Goal: Task Accomplishment & Management: Complete application form

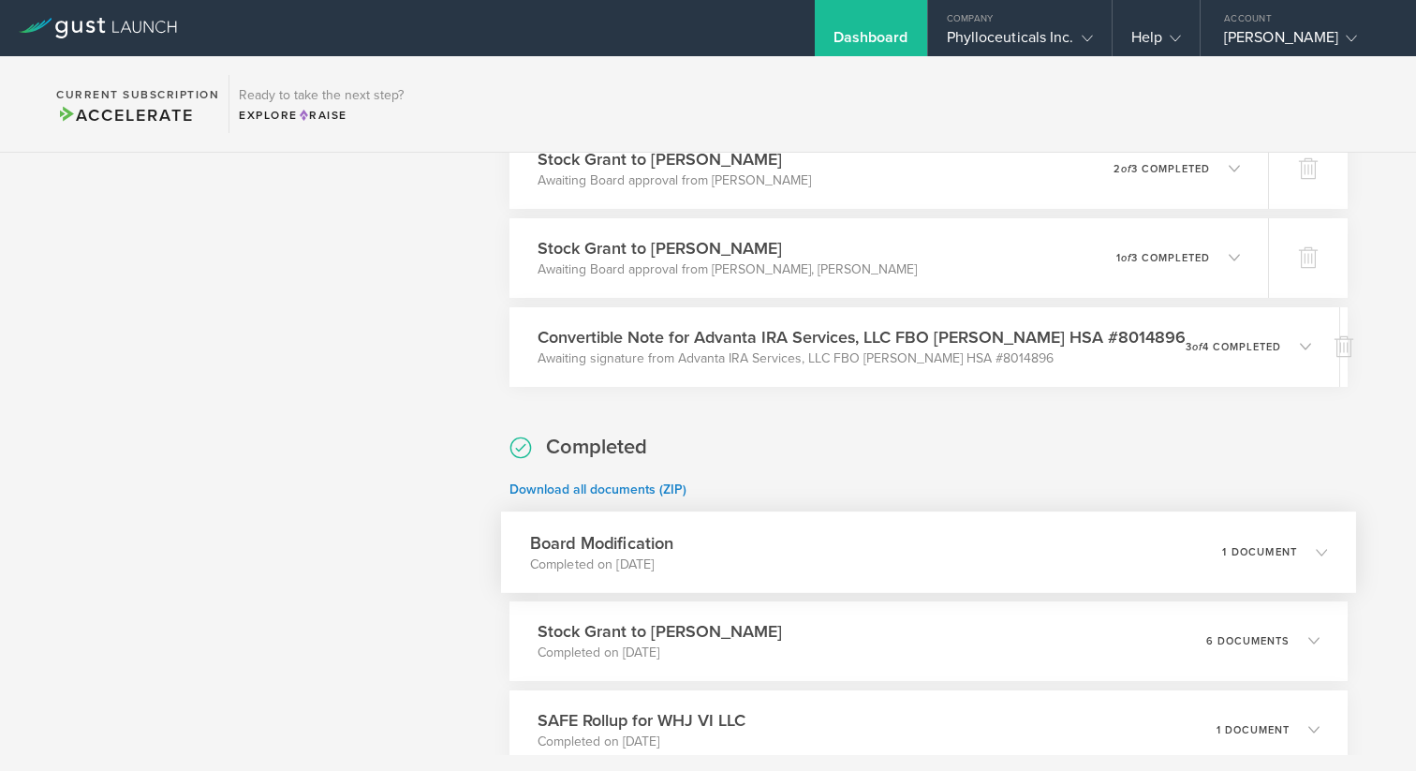
scroll to position [758, 0]
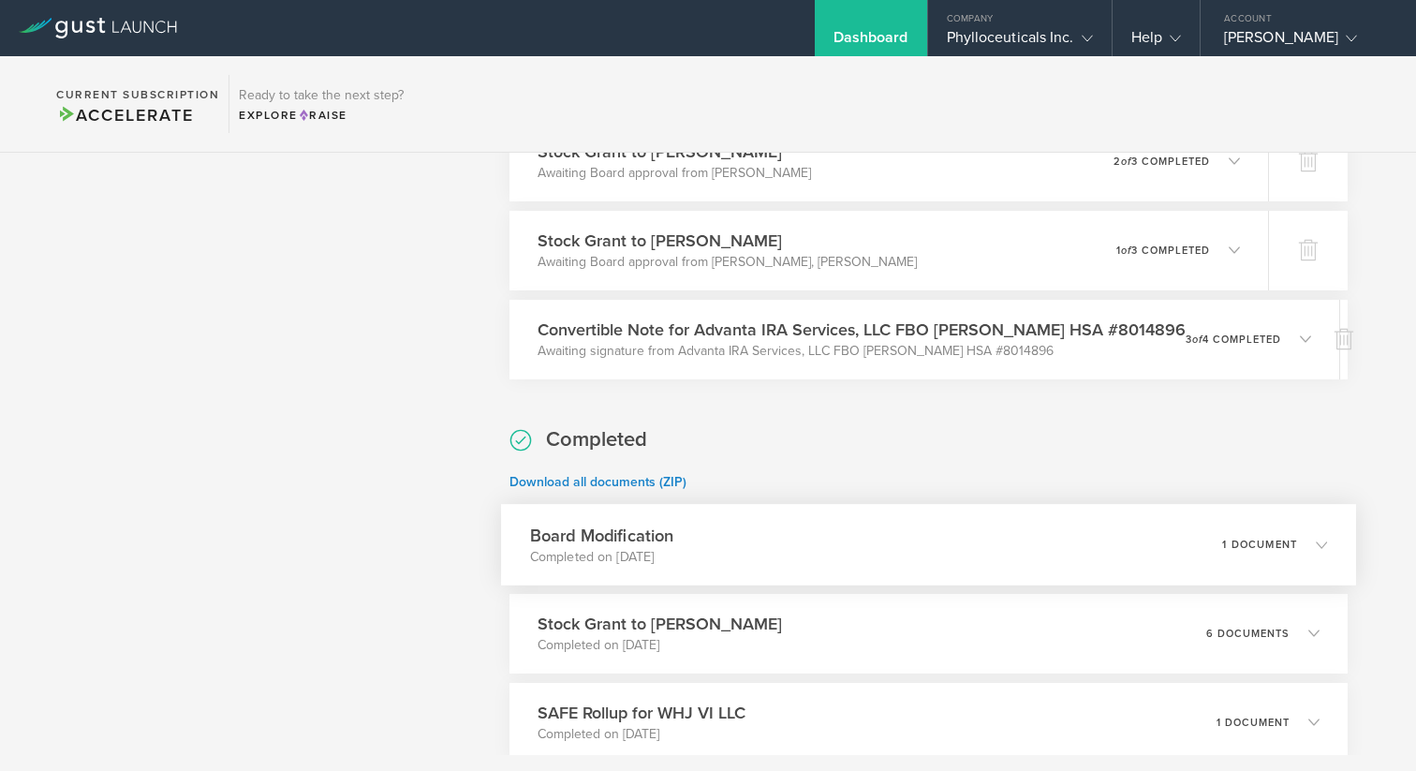
click at [1270, 545] on p "1 document" at bounding box center [1259, 544] width 75 height 10
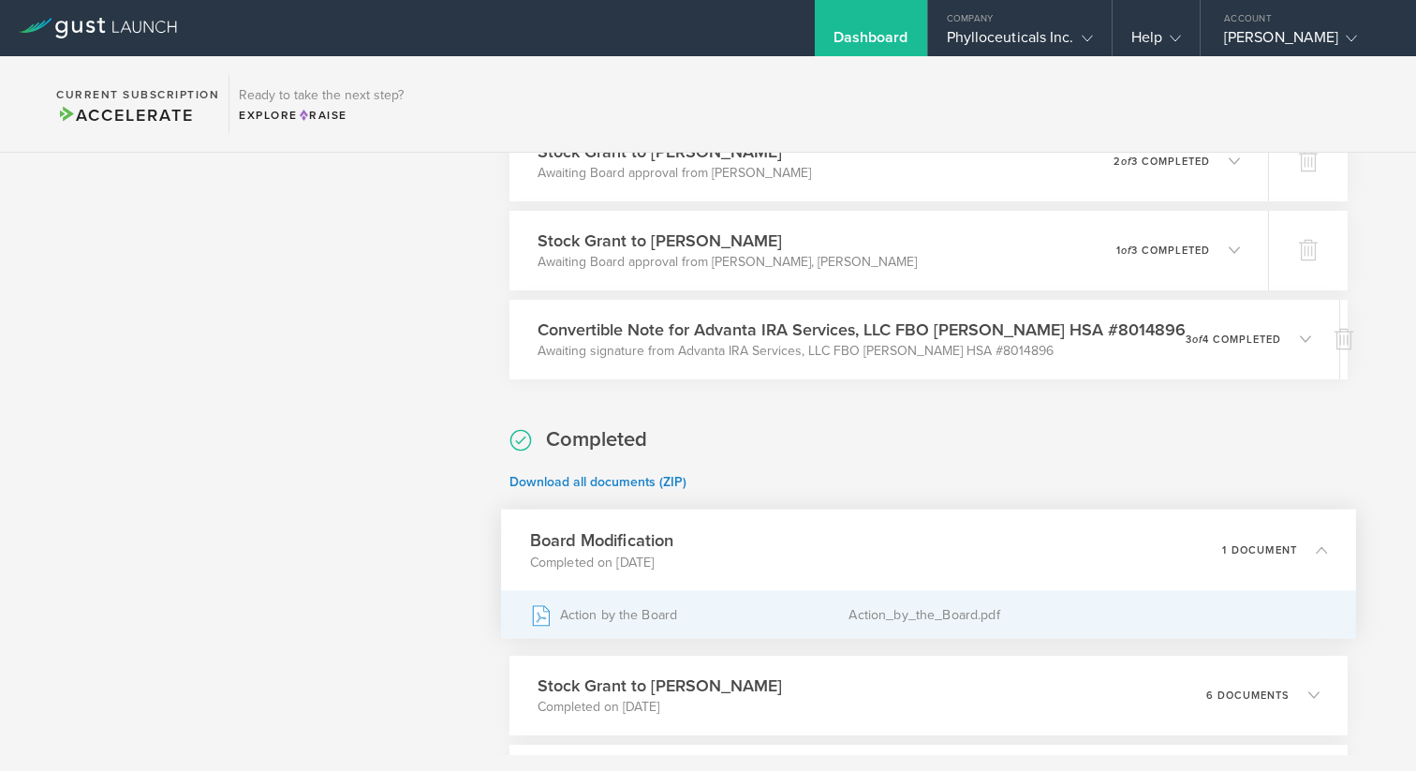
click at [891, 612] on div "Action_by_the_Board.pdf" at bounding box center [1088, 614] width 479 height 47
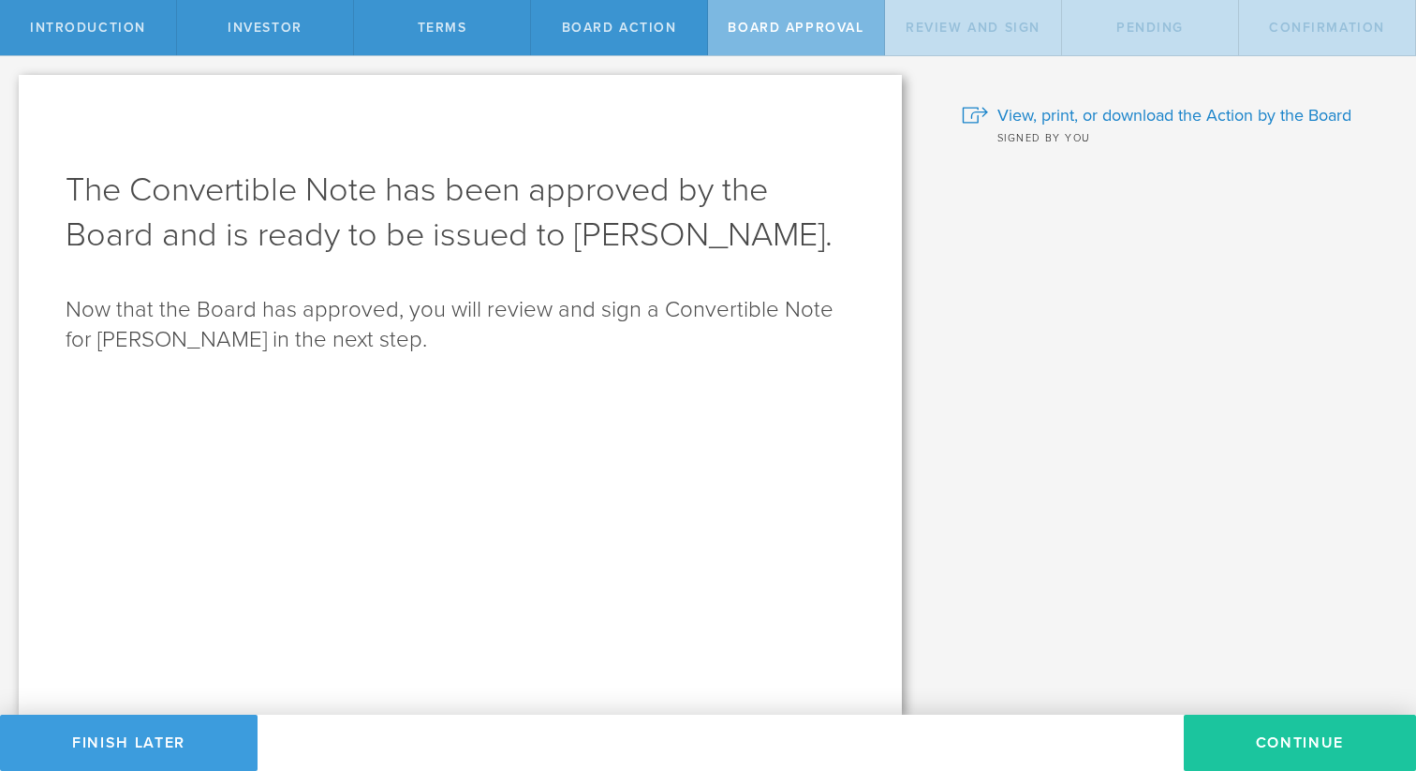
click at [1254, 747] on button "Continue" at bounding box center [1300, 743] width 232 height 56
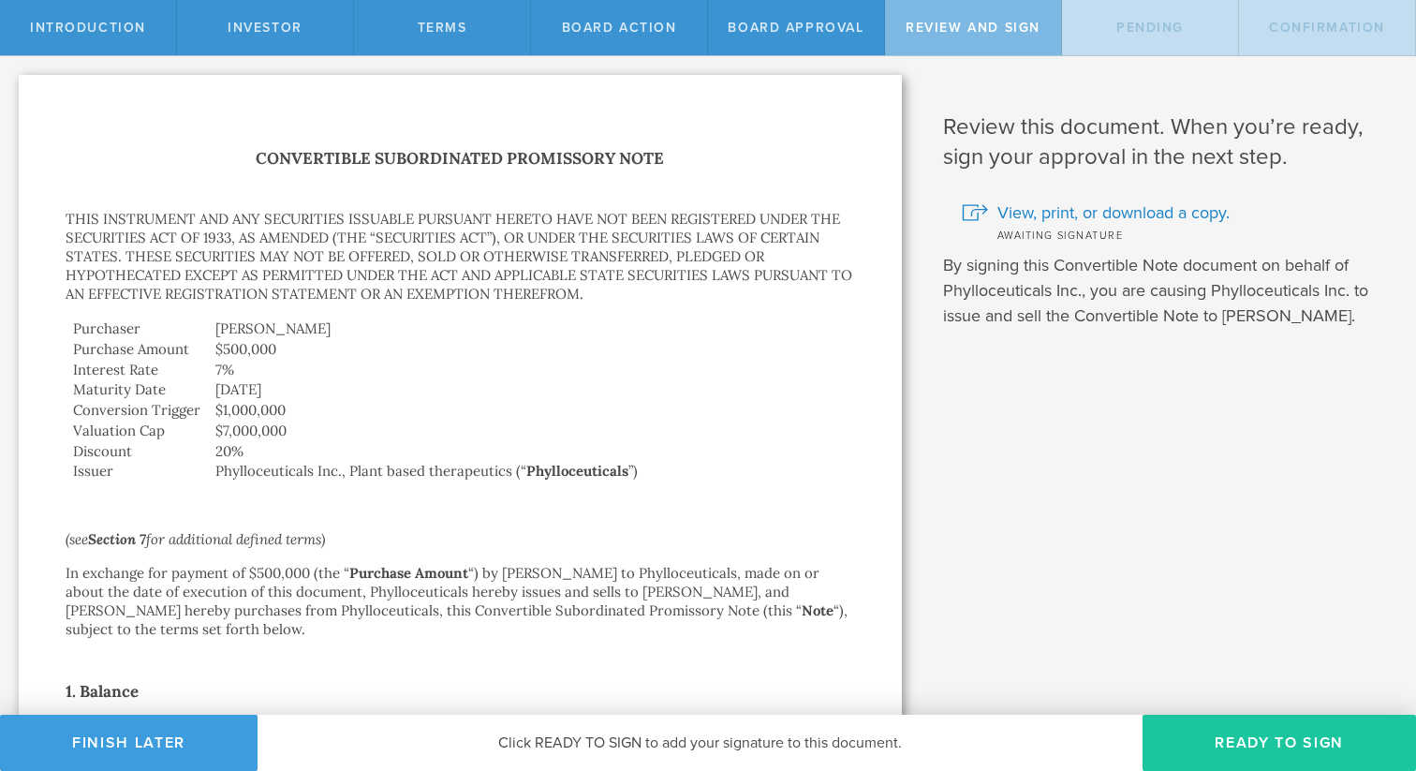
click at [1252, 746] on button "Ready to Sign" at bounding box center [1279, 743] width 273 height 56
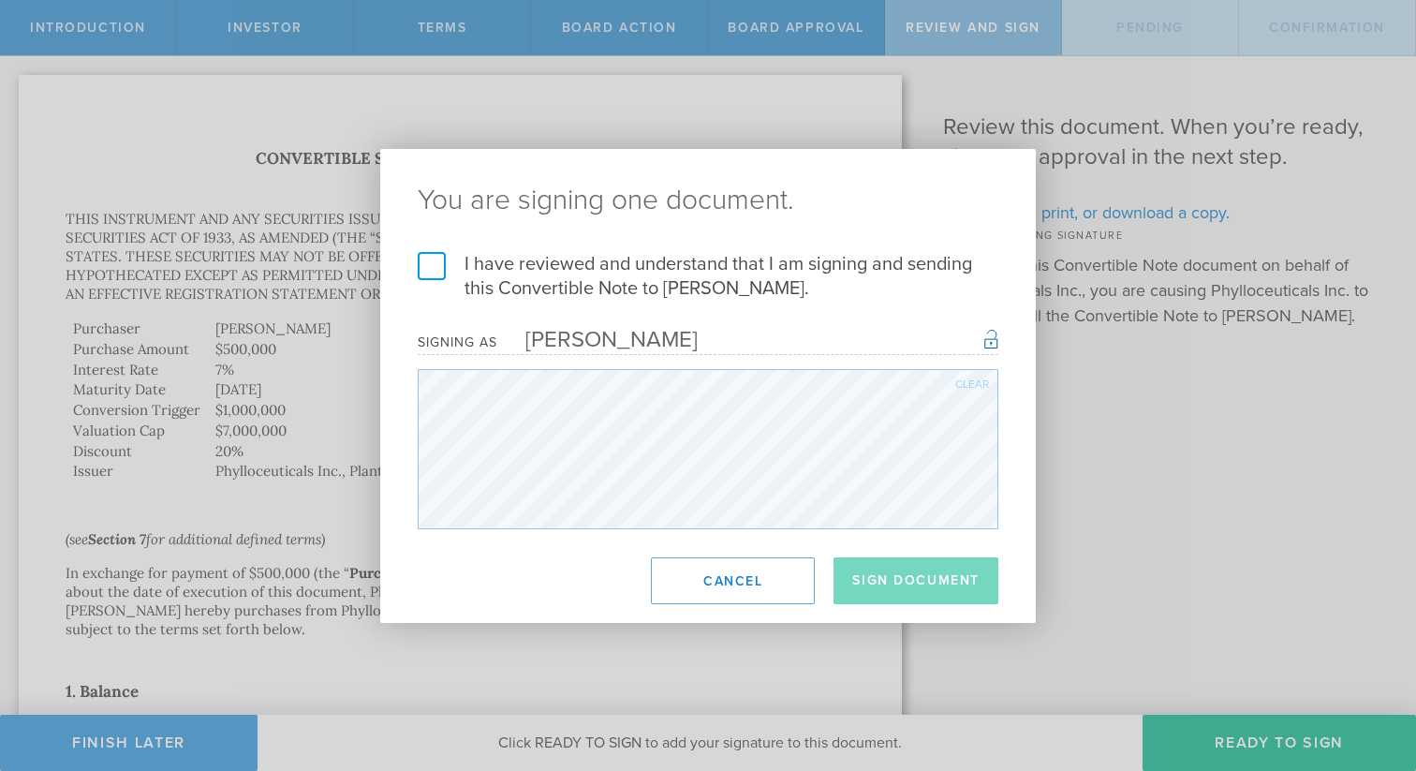
click at [436, 264] on label "I have reviewed and understand that I am signing and sending this Convertible N…" at bounding box center [708, 276] width 581 height 49
click at [0, 0] on input "I have reviewed and understand that I am signing and sending this Convertible N…" at bounding box center [0, 0] width 0 height 0
click at [895, 582] on button "Sign Document" at bounding box center [916, 580] width 165 height 47
